Goal: Information Seeking & Learning: Learn about a topic

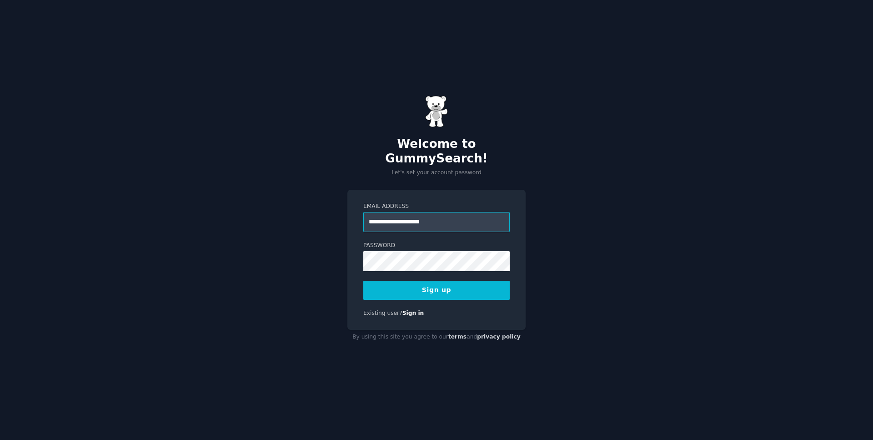
type input "**********"
click at [363, 281] on button "Sign up" at bounding box center [436, 290] width 146 height 19
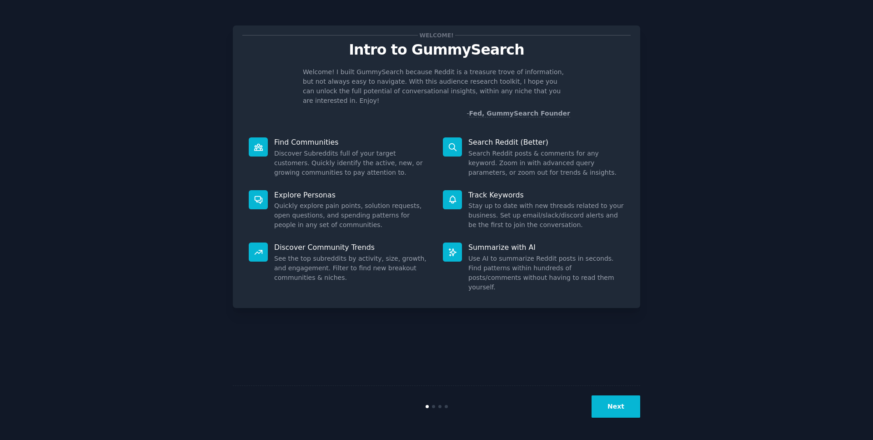
click at [609, 409] on button "Next" at bounding box center [616, 406] width 49 height 22
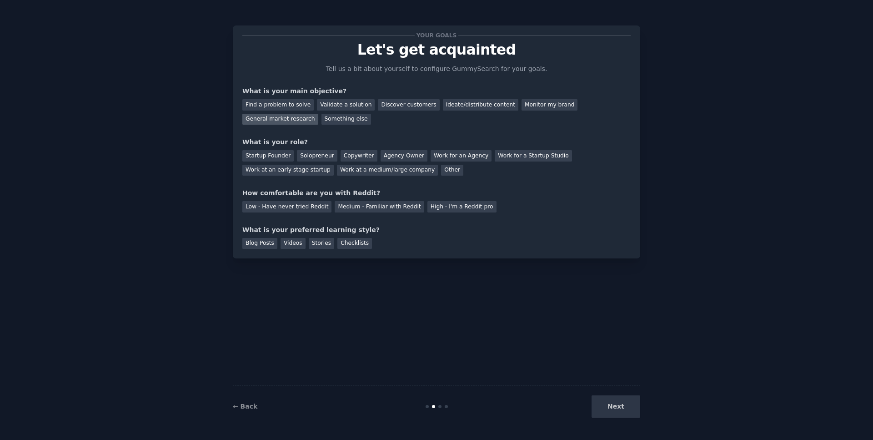
click at [301, 118] on div "General market research" at bounding box center [280, 119] width 76 height 11
click at [398, 106] on div "Discover customers" at bounding box center [408, 104] width 61 height 11
click at [287, 123] on div "General market research" at bounding box center [280, 119] width 76 height 11
click at [367, 166] on div "Work at a medium/large company" at bounding box center [387, 170] width 101 height 11
click at [382, 208] on div "Medium - Familiar with Reddit" at bounding box center [379, 206] width 89 height 11
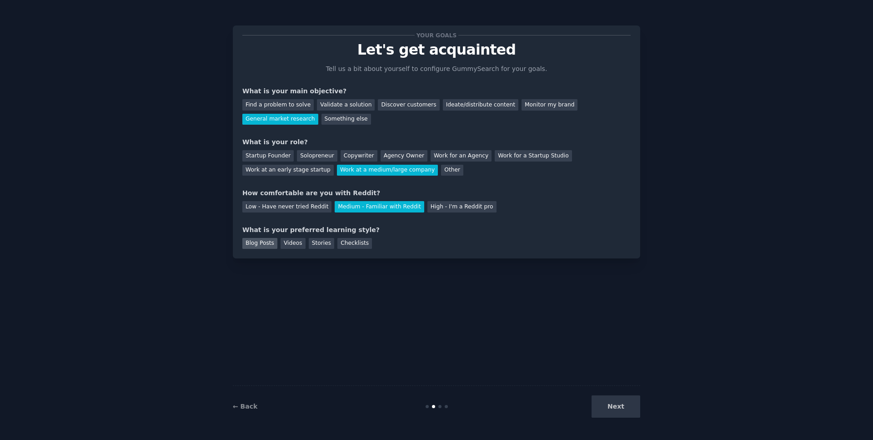
click at [249, 245] on div "Blog Posts" at bounding box center [259, 243] width 35 height 11
click at [619, 403] on button "Next" at bounding box center [616, 406] width 49 height 22
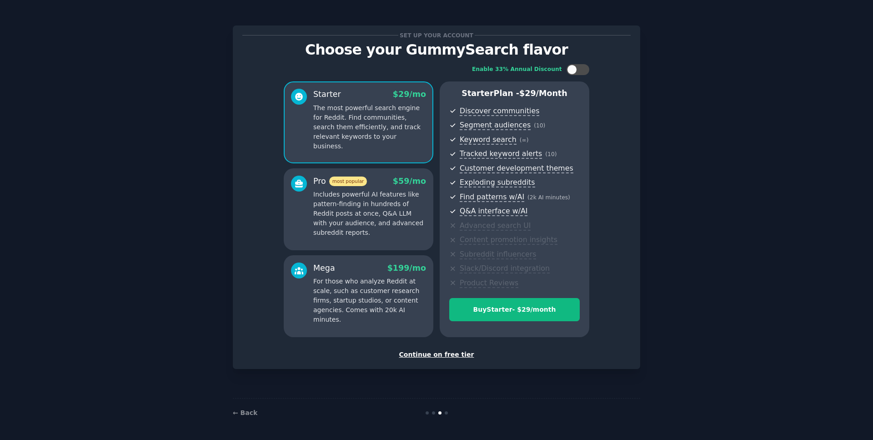
click at [438, 356] on div "Continue on free tier" at bounding box center [436, 355] width 388 height 10
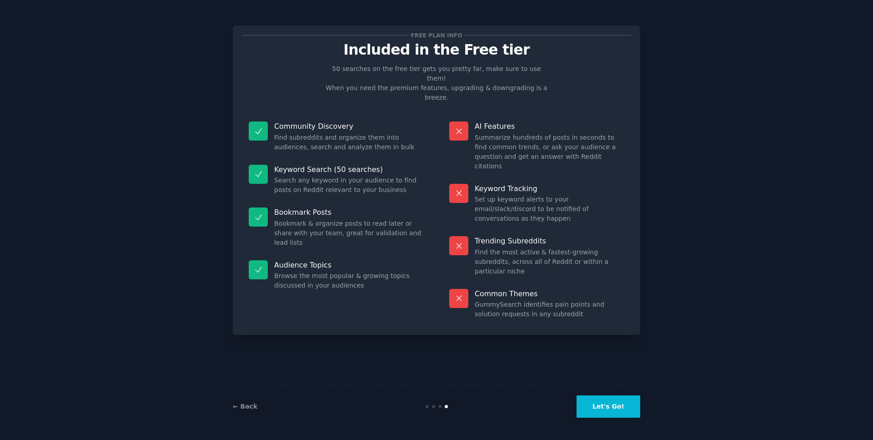
click at [599, 399] on button "Let's Go!" at bounding box center [609, 406] width 64 height 22
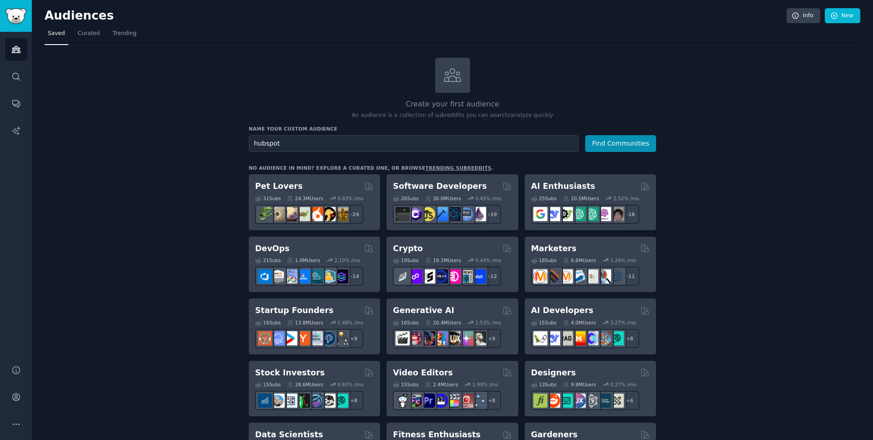
type input "hubspot"
click at [585, 135] on button "Find Communities" at bounding box center [620, 143] width 71 height 17
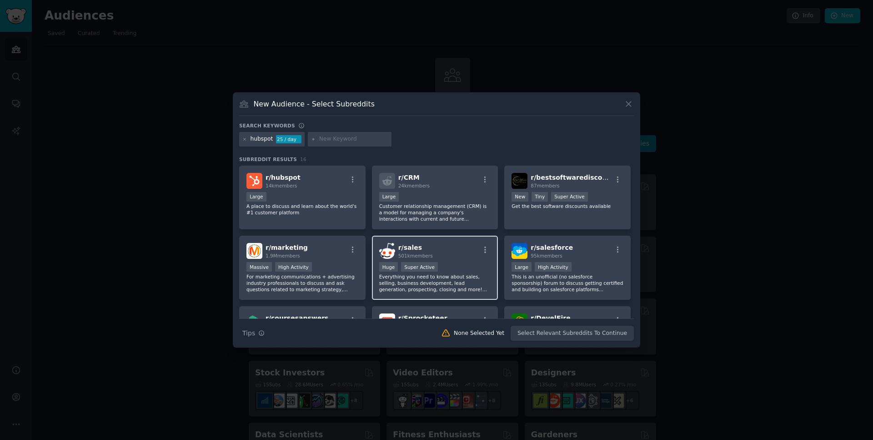
click at [445, 262] on div "r/ sales 501k members Huge Super Active Everything you need to know about sales…" at bounding box center [435, 268] width 126 height 64
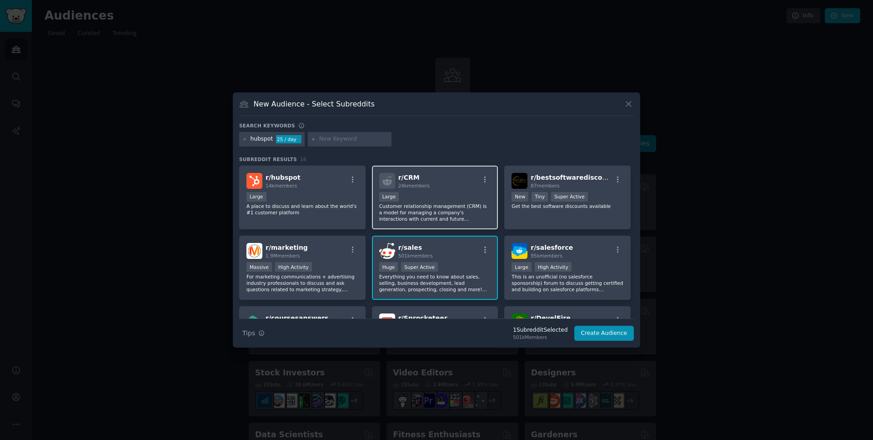
click at [426, 201] on div "Large" at bounding box center [435, 197] width 112 height 11
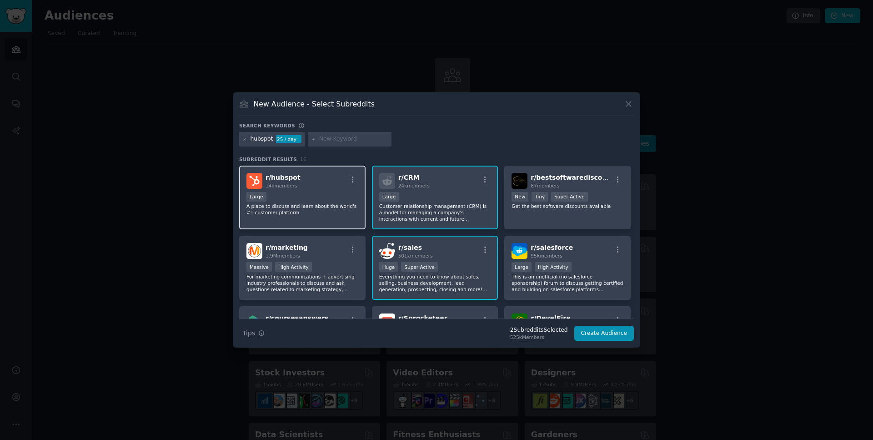
click at [329, 213] on p "A place to discuss and learn about the world's #1 customer platform" at bounding box center [303, 209] width 112 height 13
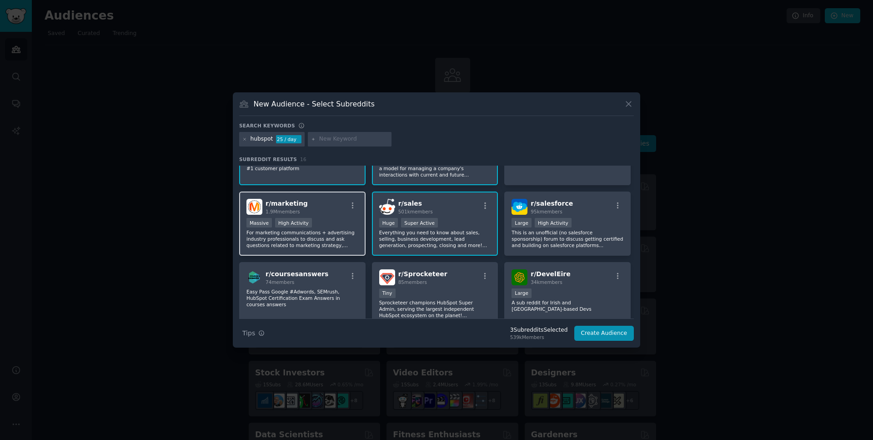
scroll to position [46, 0]
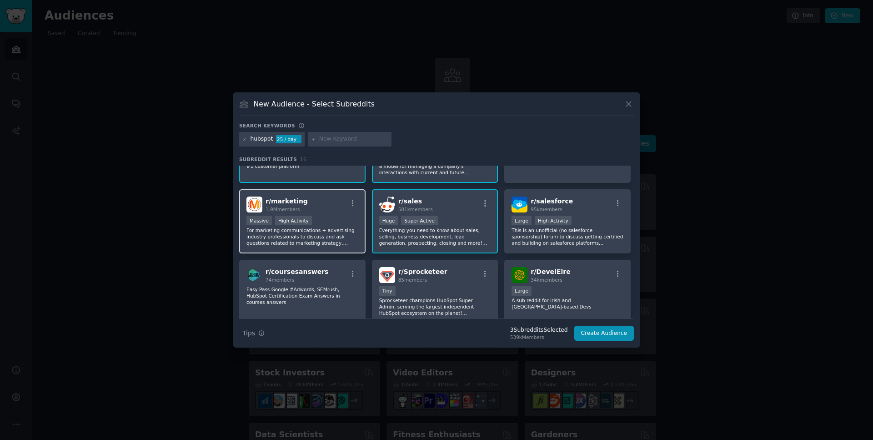
click at [344, 232] on p "For marketing communications + advertising industry professionals to discuss an…" at bounding box center [303, 236] width 112 height 19
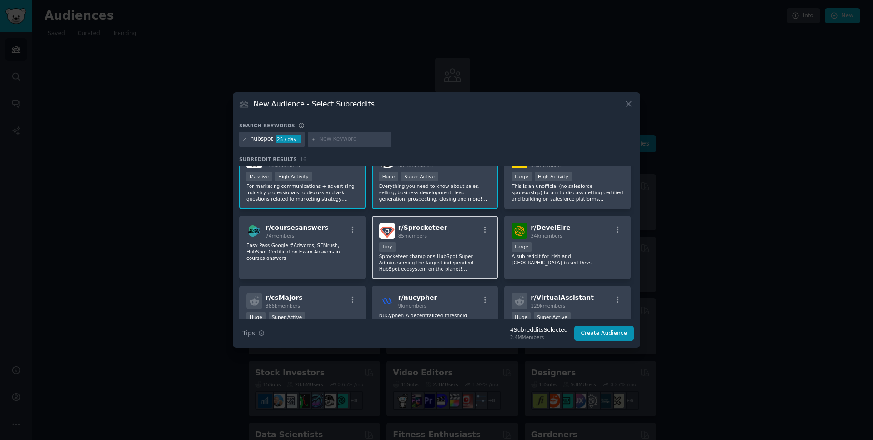
scroll to position [93, 0]
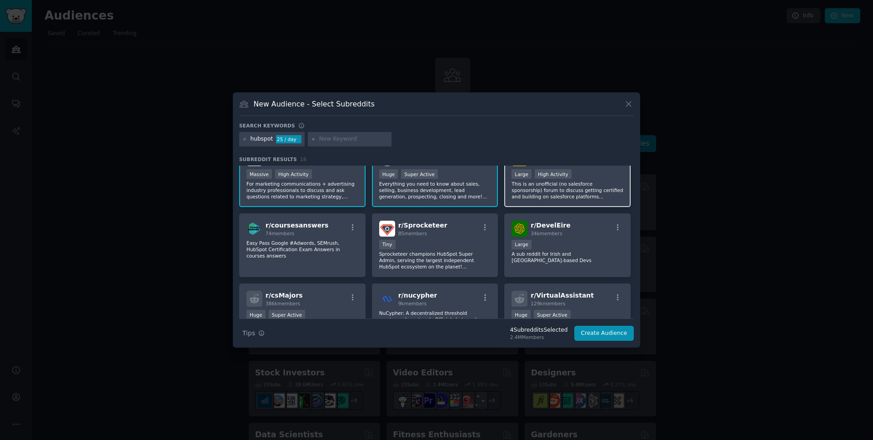
click at [530, 186] on p "This is an unofficial (no salesforce sponsorship) forum to discuss getting cert…" at bounding box center [568, 190] width 112 height 19
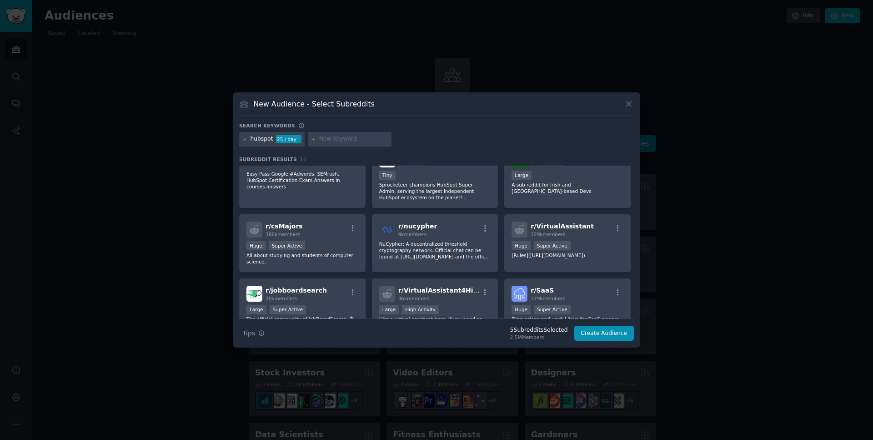
scroll to position [162, 0]
click at [589, 332] on button "Create Audience" at bounding box center [605, 333] width 60 height 15
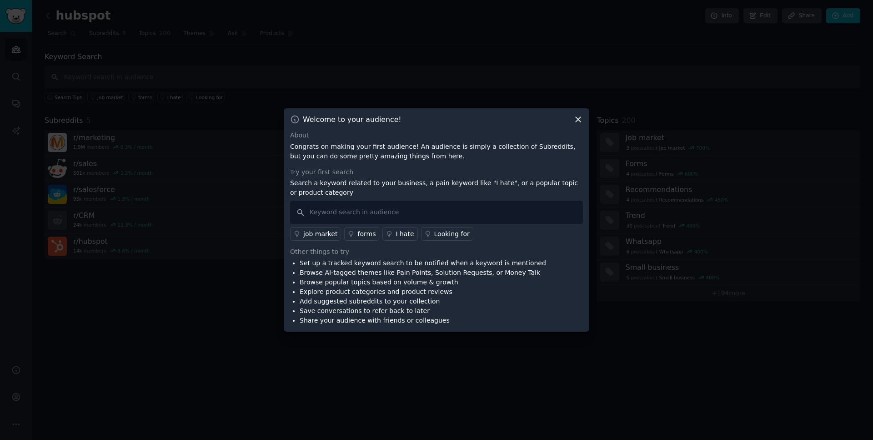
click at [580, 118] on icon at bounding box center [578, 119] width 5 height 5
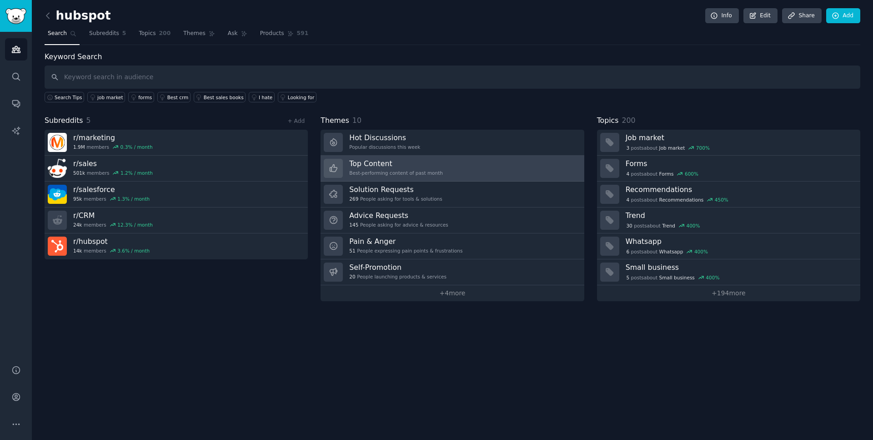
click at [358, 176] on div "Top Content Best-performing content of past month" at bounding box center [396, 168] width 94 height 19
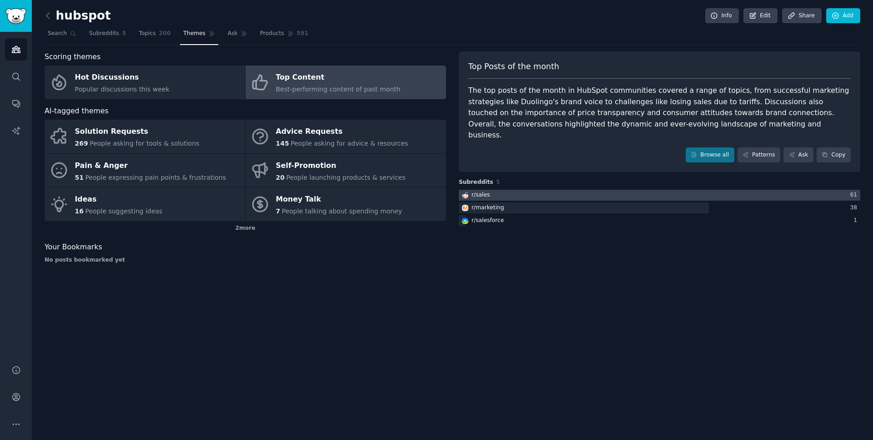
click at [613, 190] on div at bounding box center [660, 195] width 402 height 11
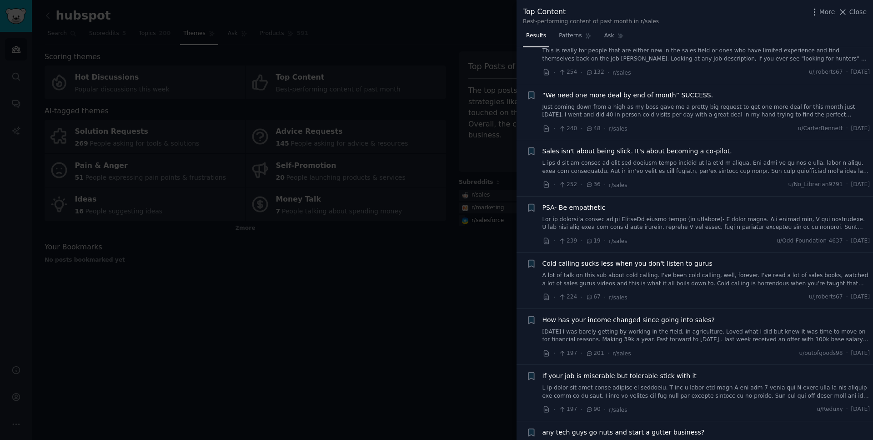
scroll to position [673, 0]
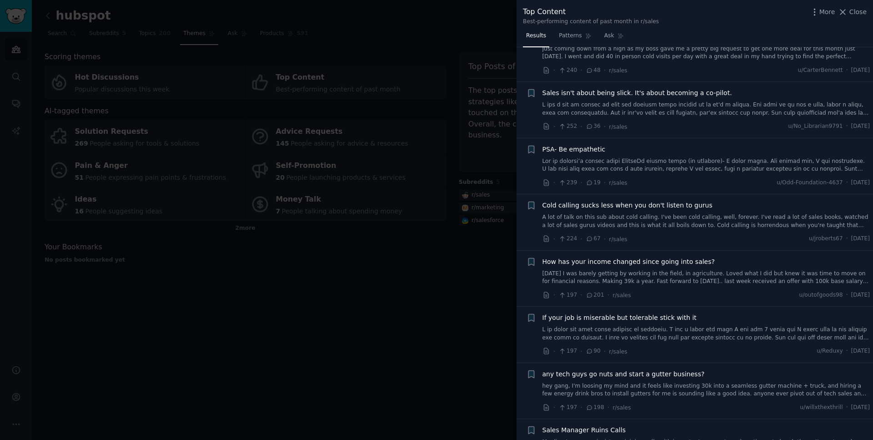
click at [596, 156] on div "PSA- Be empathetic" at bounding box center [707, 159] width 328 height 29
click at [595, 164] on link at bounding box center [707, 165] width 328 height 16
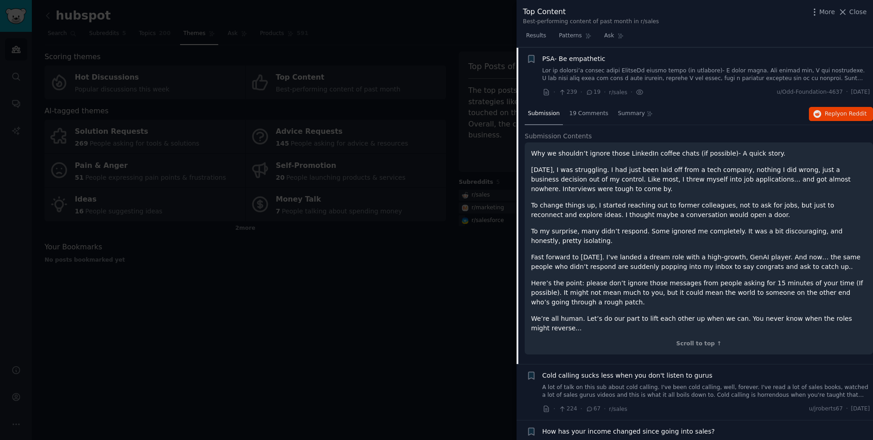
scroll to position [764, 0]
